Goal: Transaction & Acquisition: Register for event/course

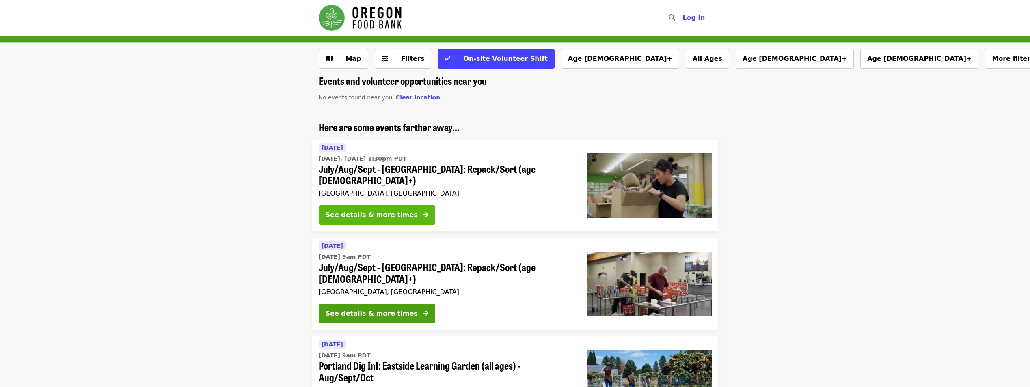
click at [400, 207] on button "See details & more times" at bounding box center [377, 214] width 117 height 19
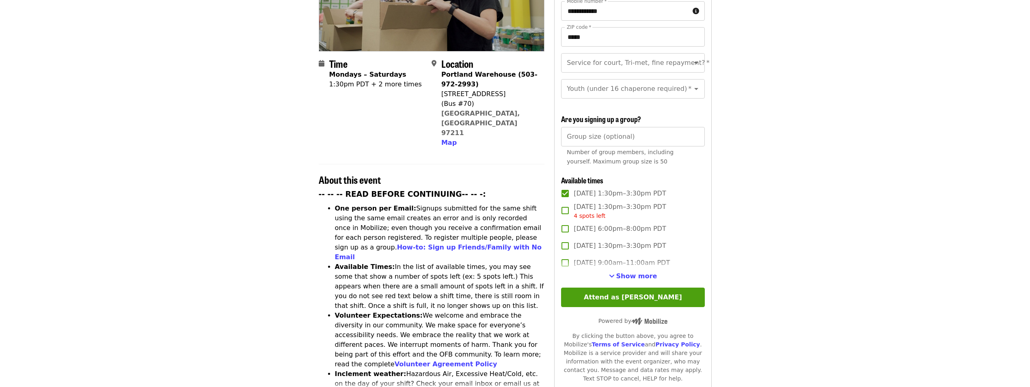
scroll to position [162, 0]
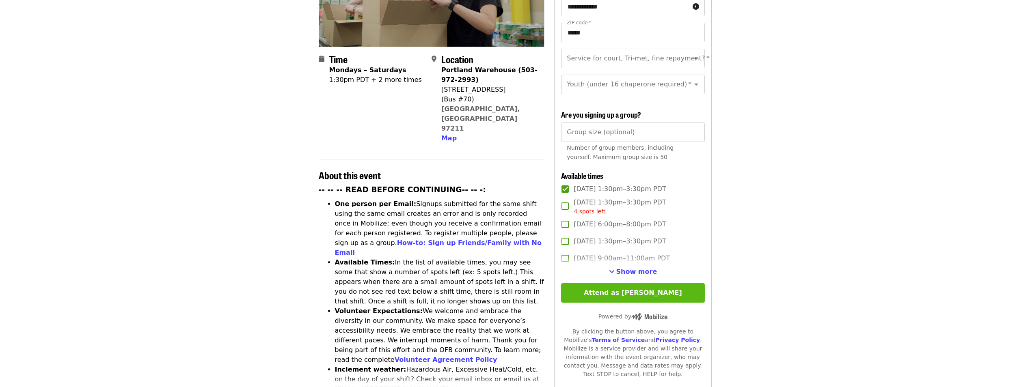
click at [633, 287] on button "Attend as [PERSON_NAME]" at bounding box center [632, 292] width 143 height 19
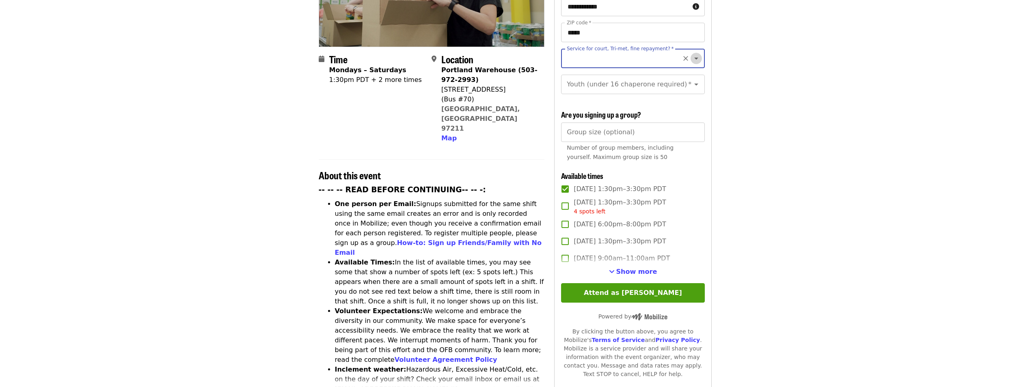
click at [691, 54] on icon "Open" at bounding box center [696, 59] width 10 height 10
click at [657, 83] on li "Yes- Form required. See shift description for link" at bounding box center [629, 85] width 137 height 24
click at [691, 54] on icon "Open" at bounding box center [696, 59] width 10 height 10
click at [657, 67] on li "No" at bounding box center [629, 66] width 137 height 15
type input "**"
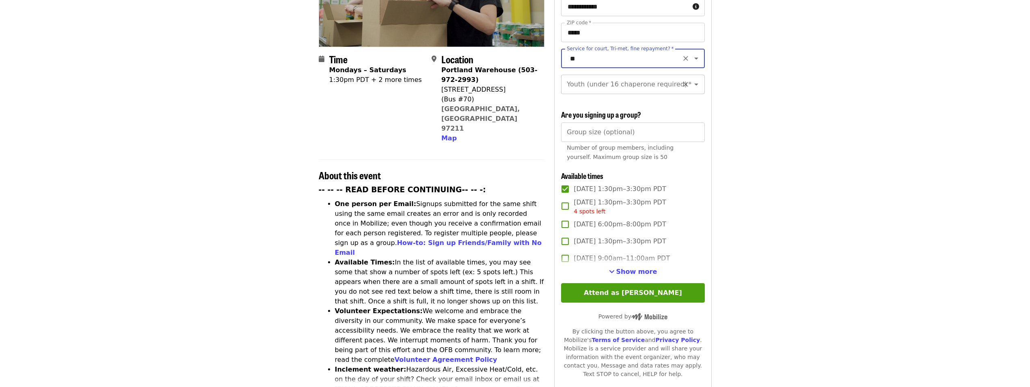
click at [670, 81] on input "Youth (under 16 chaperone required)   *" at bounding box center [623, 84] width 110 height 15
click at [664, 96] on li "16 and older" at bounding box center [629, 98] width 137 height 15
type input "**********"
click at [650, 293] on button "Attend as [PERSON_NAME]" at bounding box center [632, 292] width 143 height 19
